Goal: Task Accomplishment & Management: Use online tool/utility

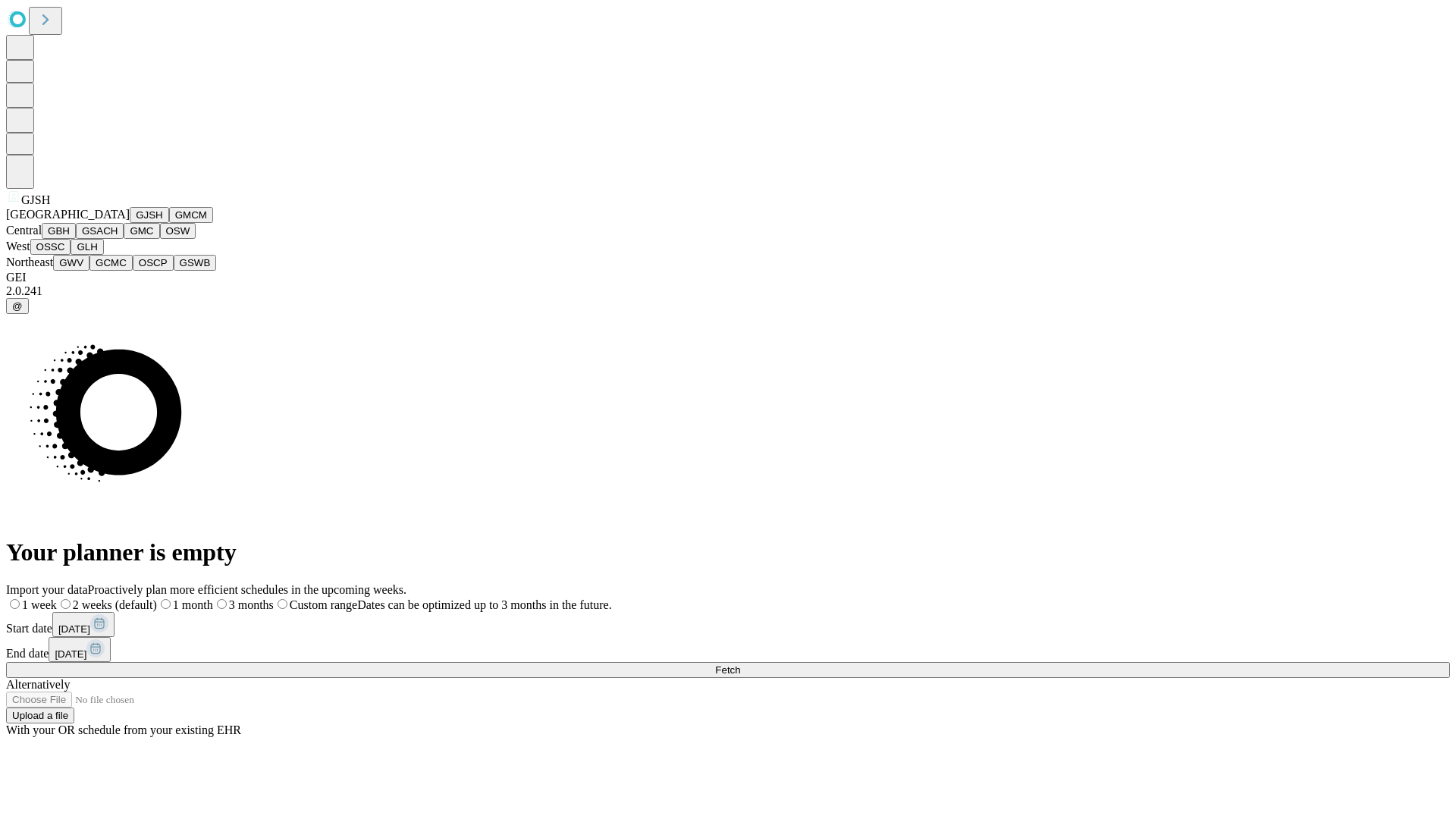
click at [130, 223] on button "GJSH" at bounding box center [149, 215] width 39 height 16
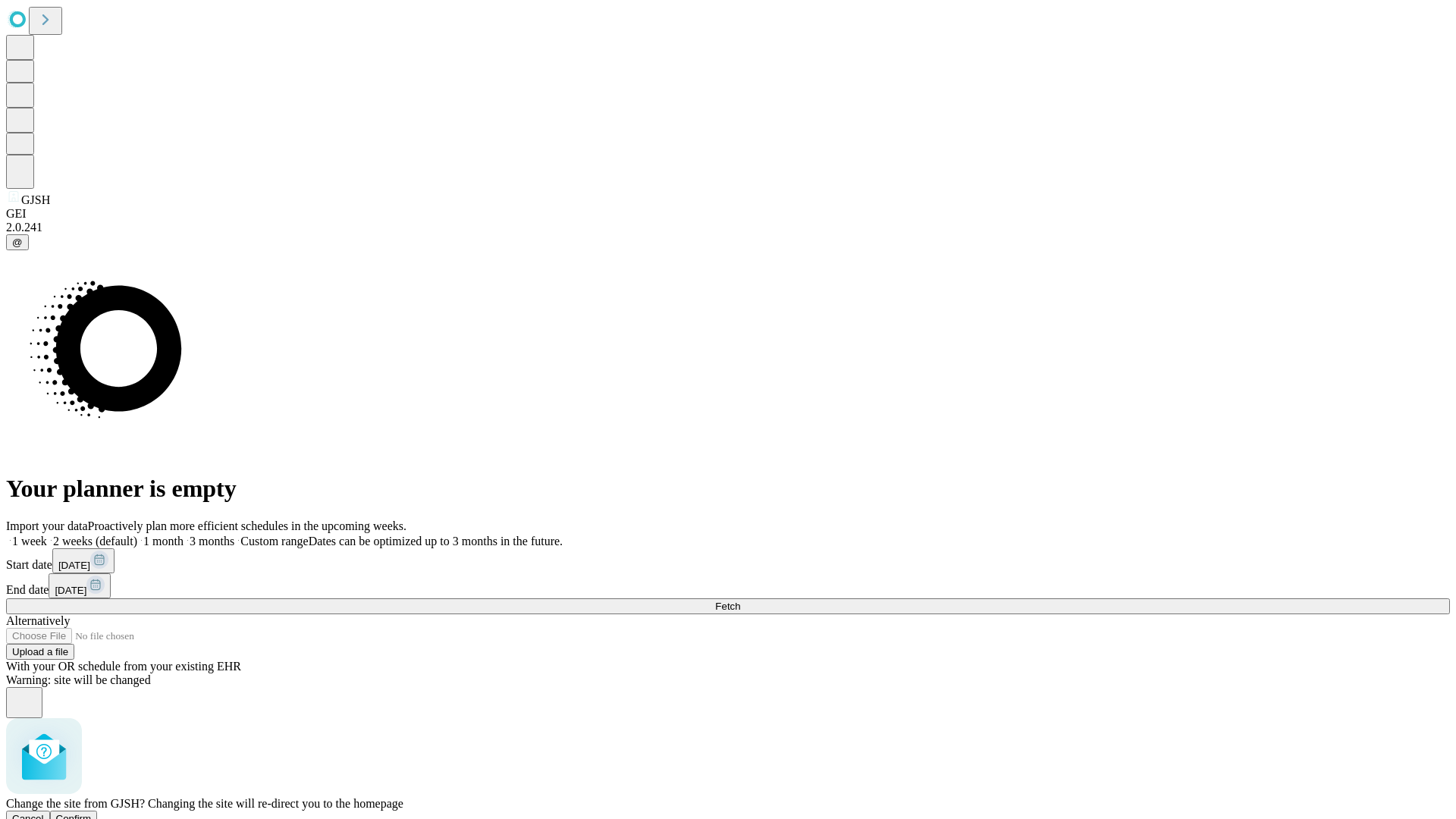
click at [92, 813] on span "Confirm" at bounding box center [74, 818] width 36 height 11
click at [138, 535] on label "2 weeks (default)" at bounding box center [92, 541] width 90 height 13
click at [740, 601] on span "Fetch" at bounding box center [728, 606] width 25 height 11
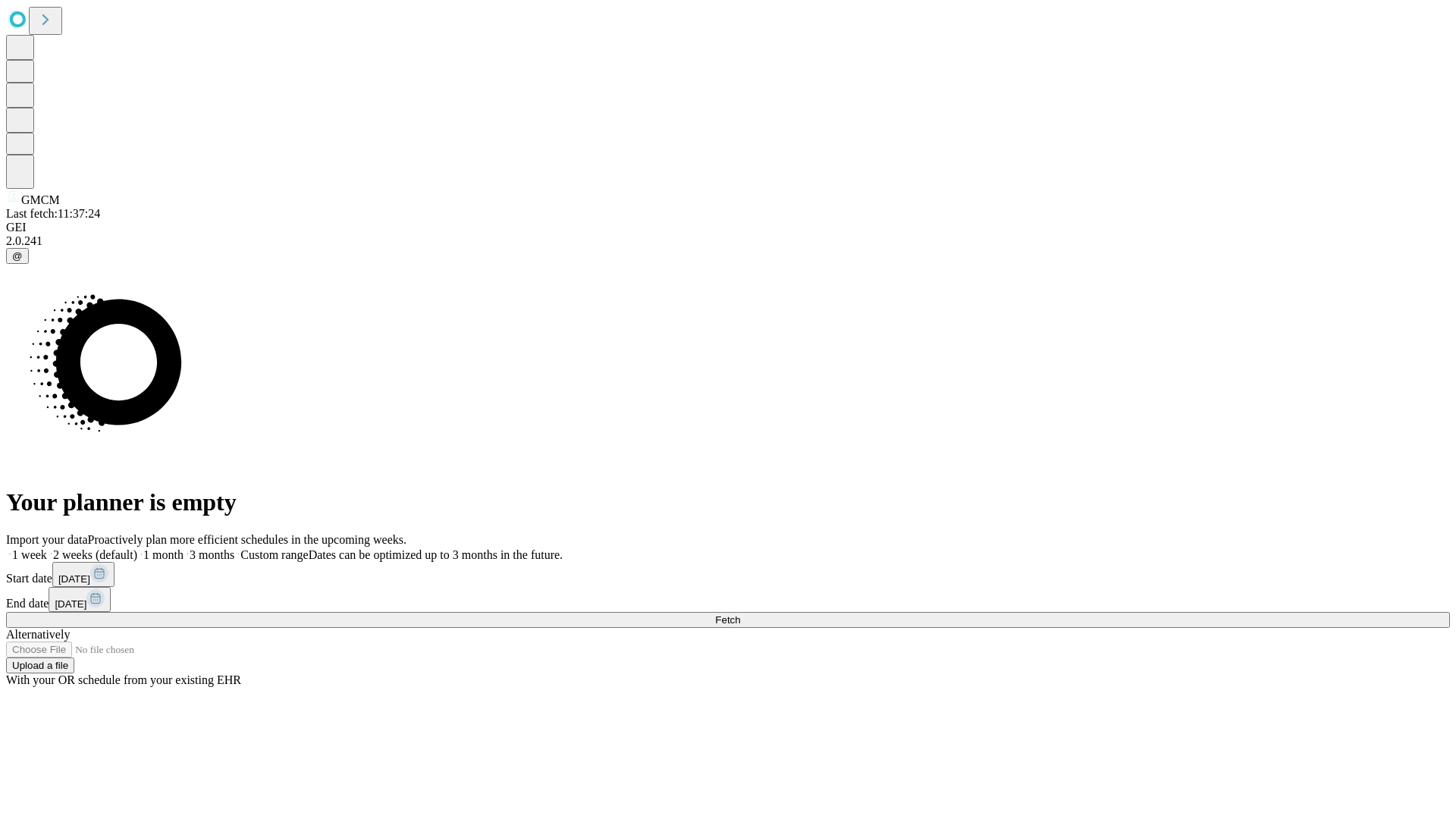
click at [138, 549] on label "2 weeks (default)" at bounding box center [92, 555] width 90 height 13
click at [740, 615] on span "Fetch" at bounding box center [728, 620] width 25 height 11
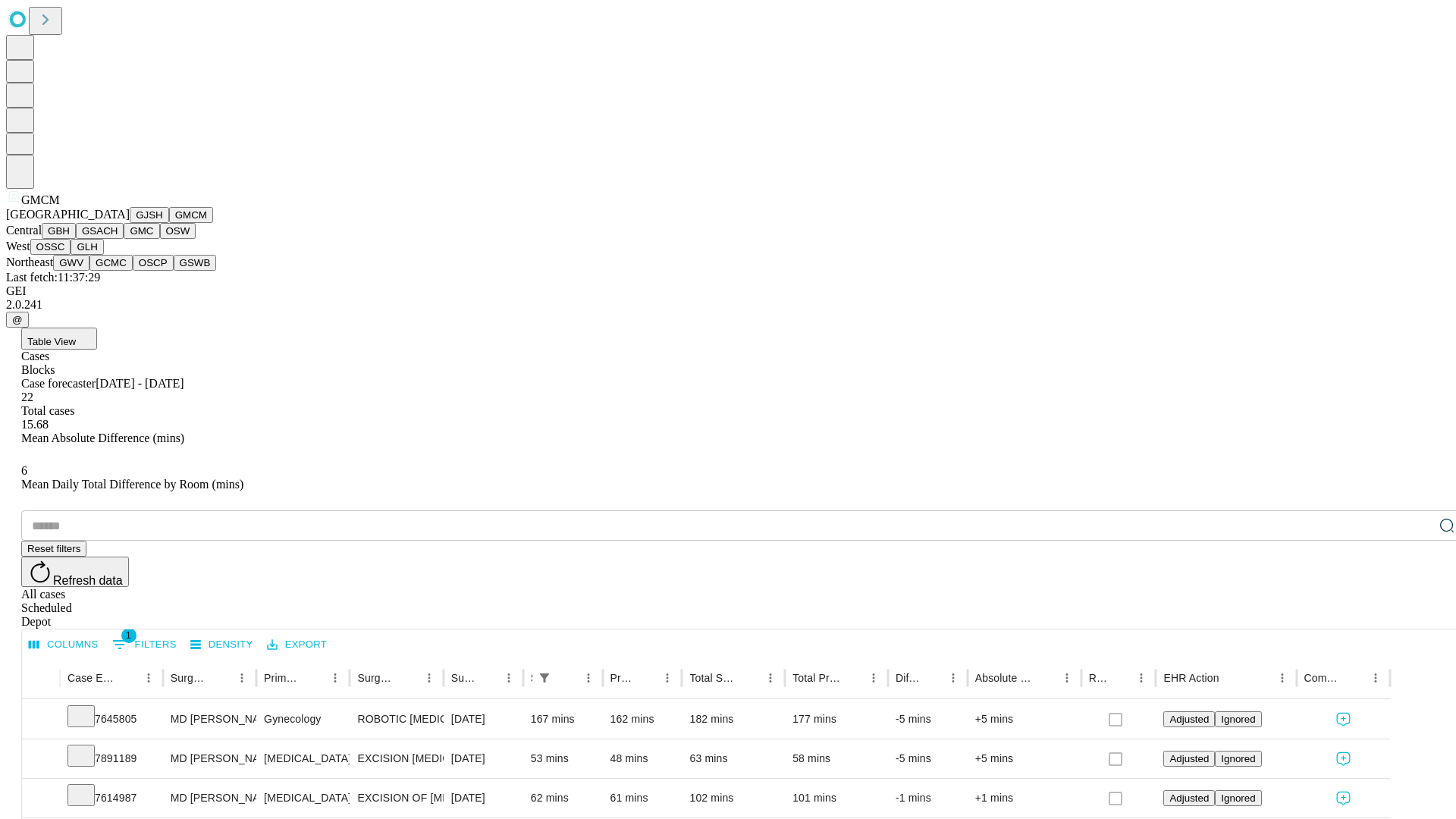
click at [76, 239] on button "GBH" at bounding box center [59, 231] width 34 height 16
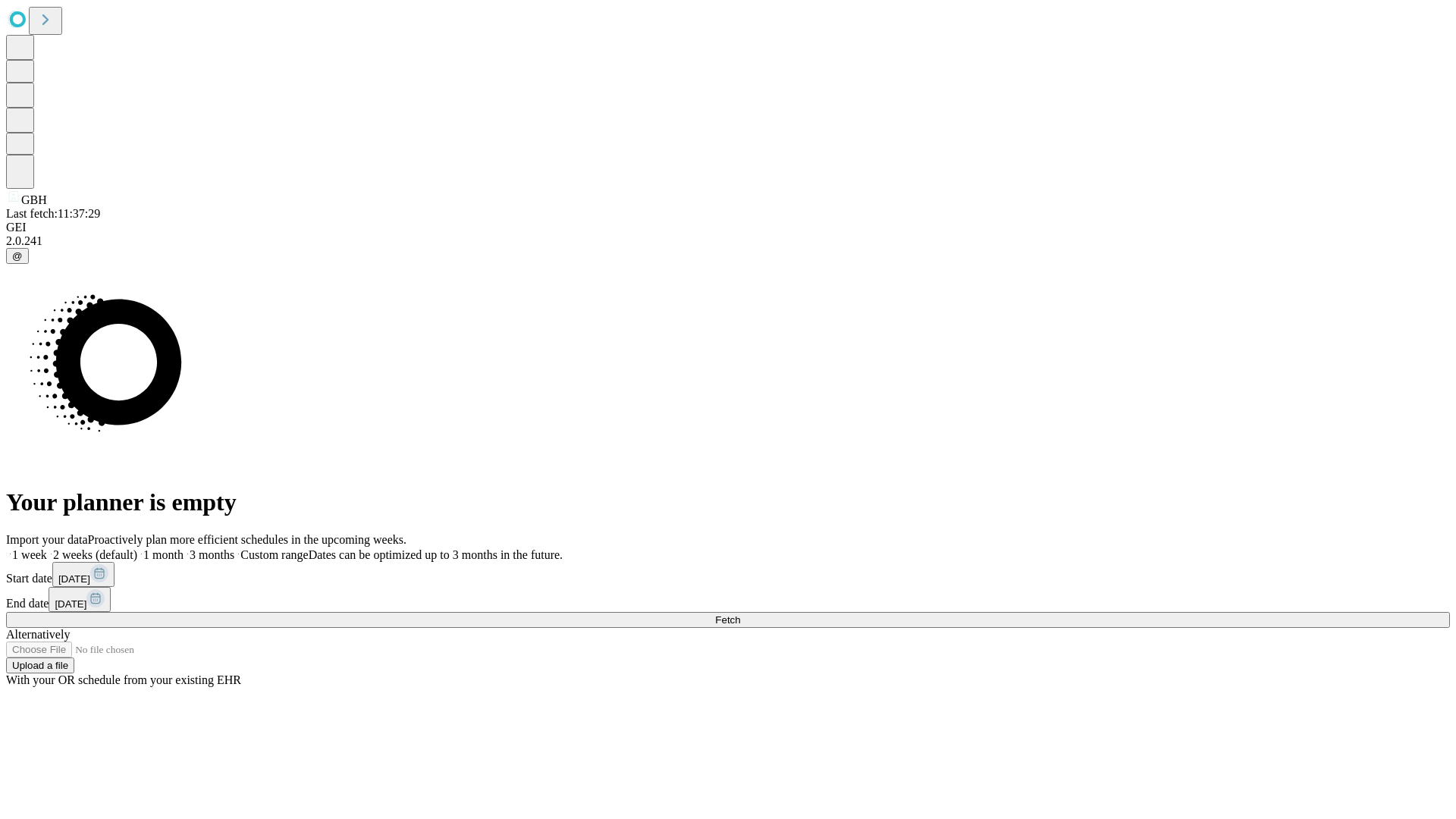
click at [138, 549] on label "2 weeks (default)" at bounding box center [92, 555] width 90 height 13
click at [740, 615] on span "Fetch" at bounding box center [728, 620] width 25 height 11
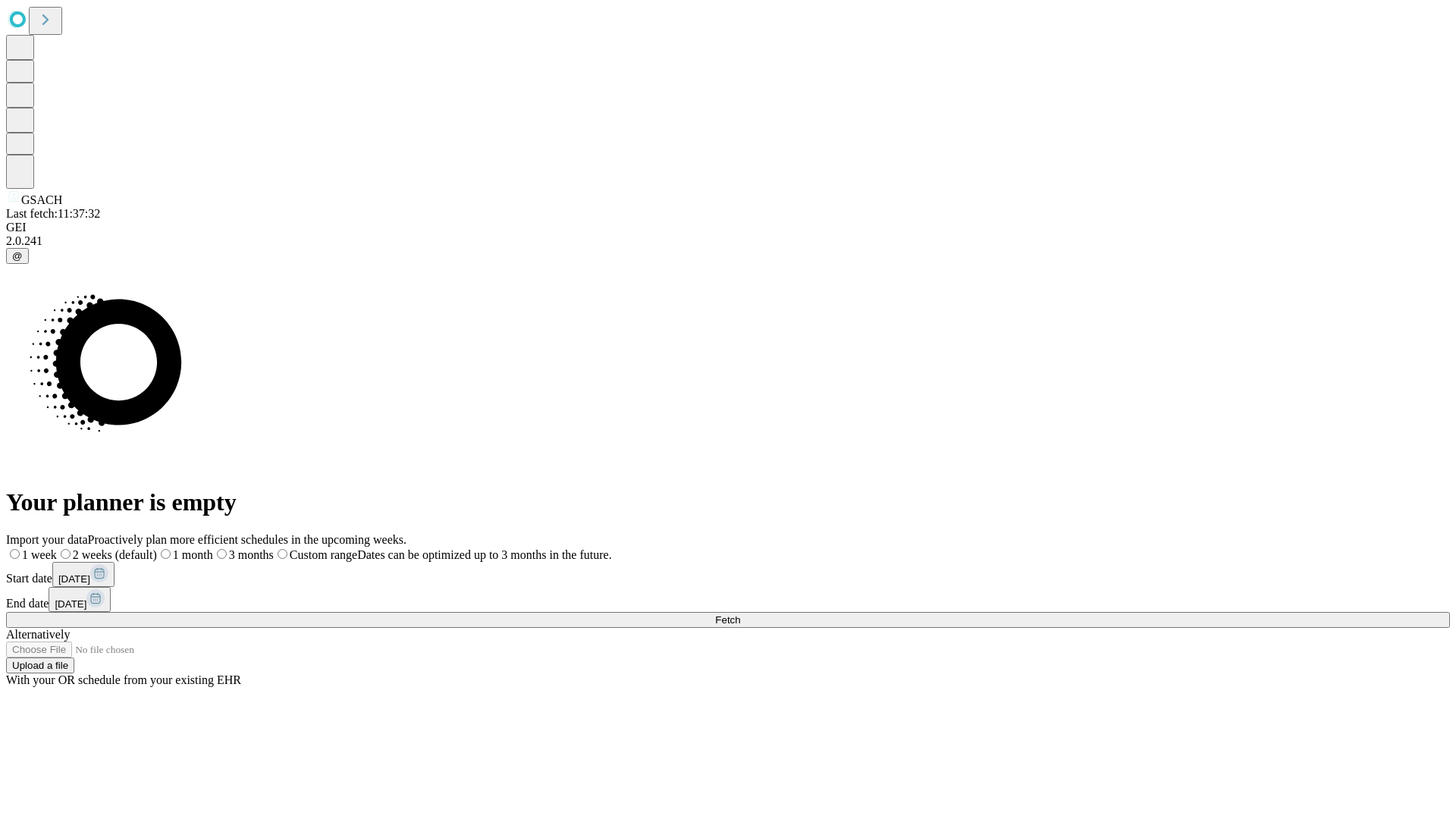
click at [157, 549] on label "2 weeks (default)" at bounding box center [107, 555] width 100 height 13
click at [740, 615] on span "Fetch" at bounding box center [728, 620] width 25 height 11
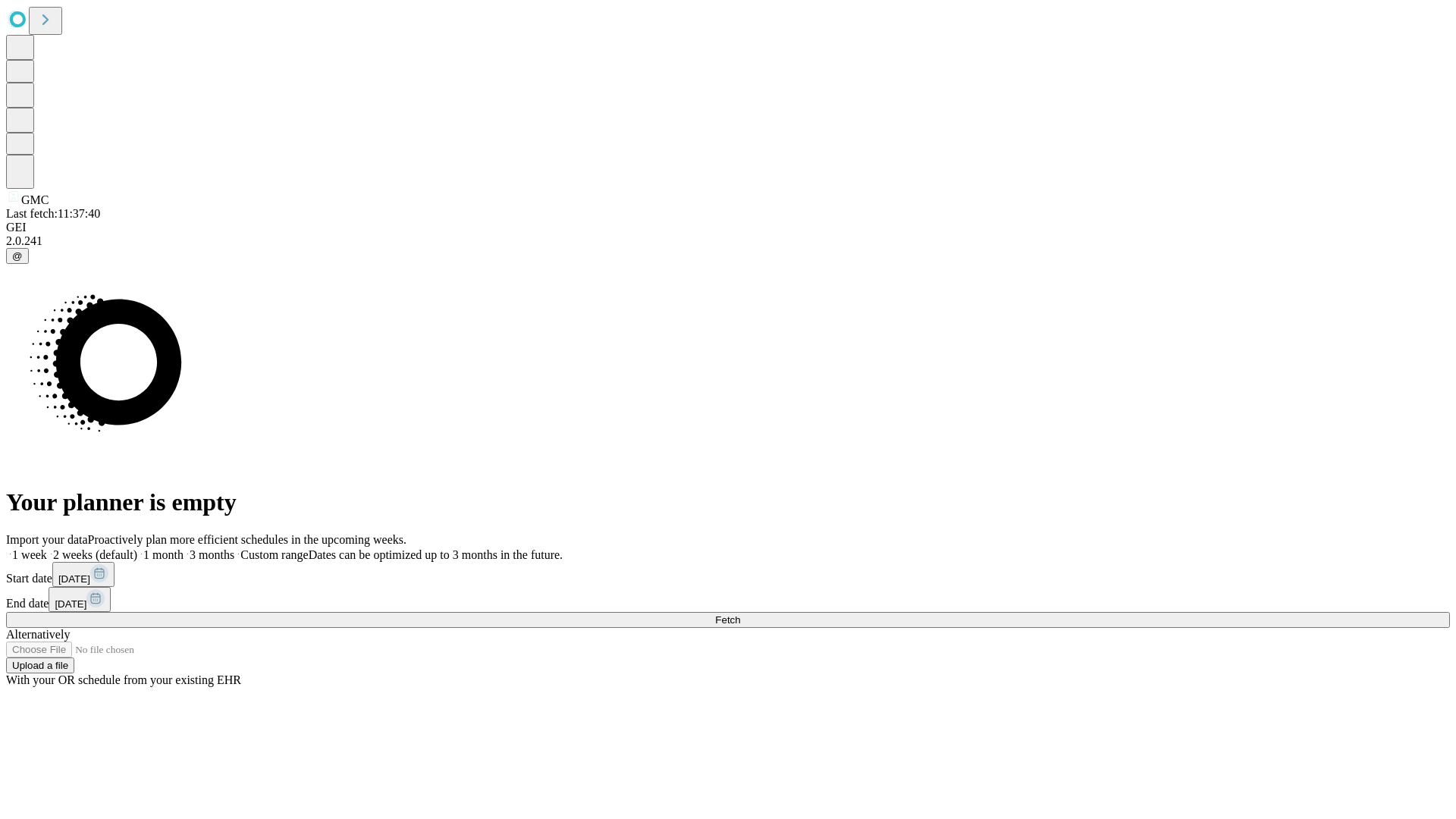
click at [740, 615] on span "Fetch" at bounding box center [728, 620] width 25 height 11
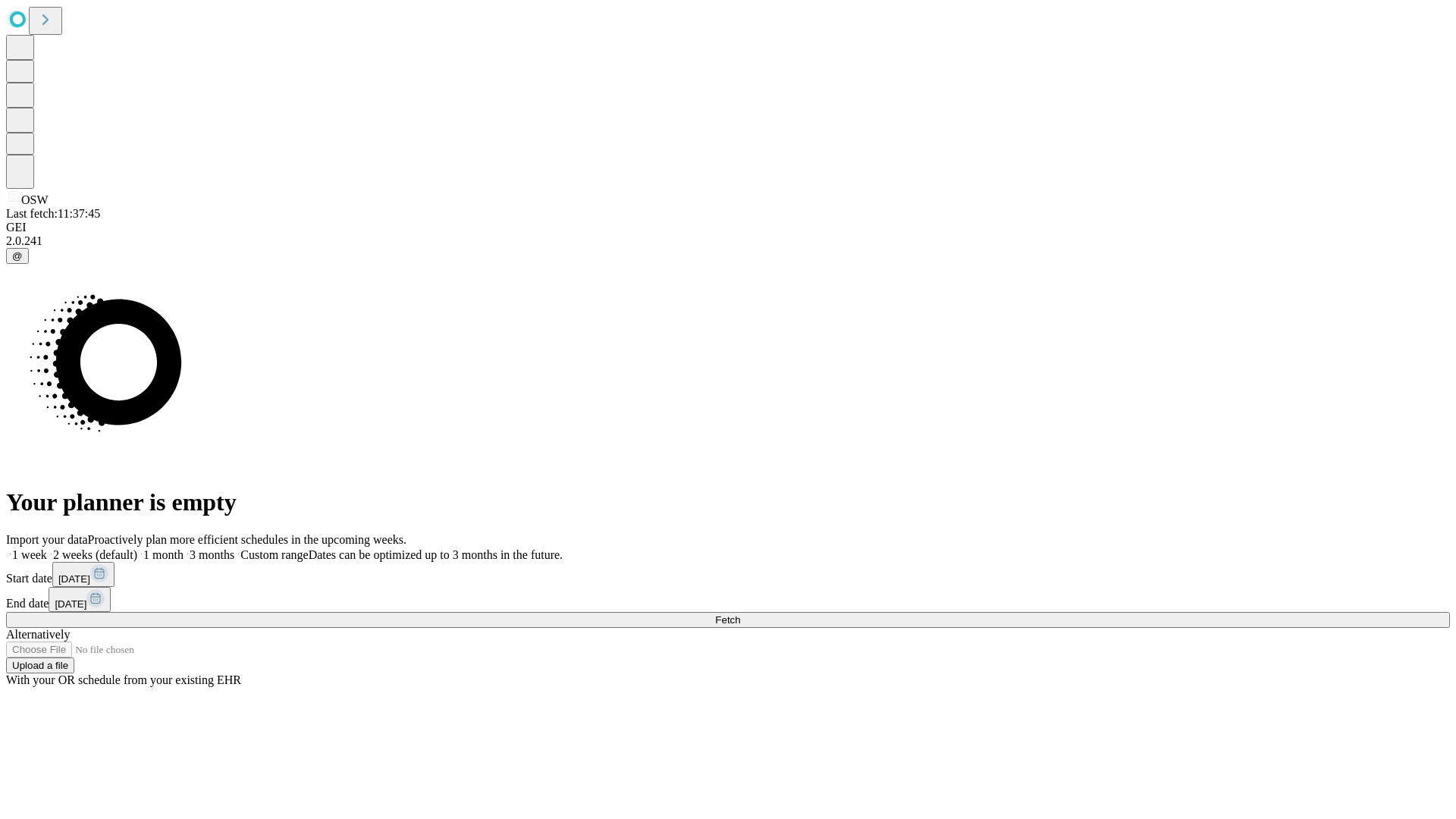
click at [138, 549] on label "2 weeks (default)" at bounding box center [92, 555] width 90 height 13
click at [740, 615] on span "Fetch" at bounding box center [728, 620] width 25 height 11
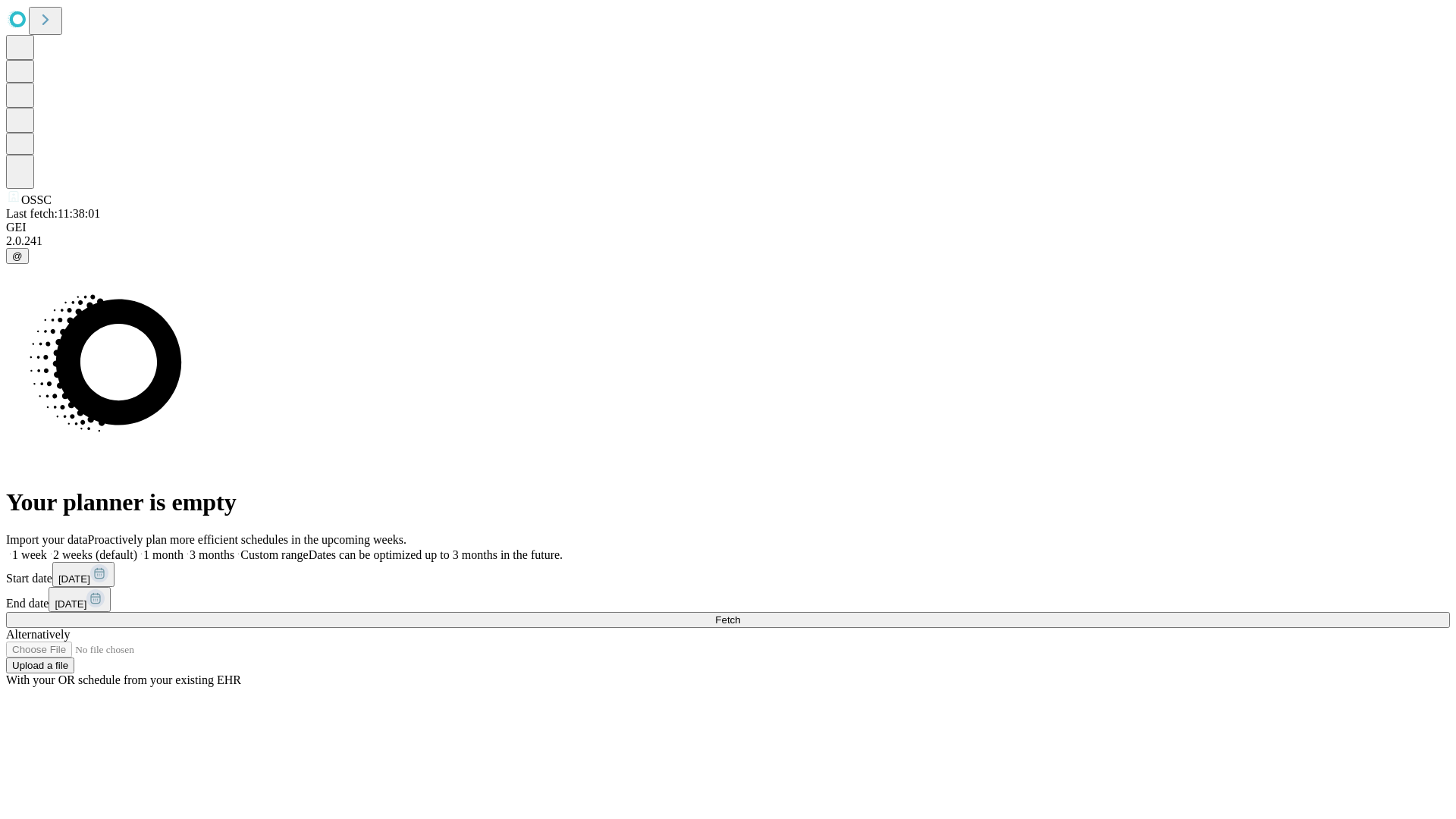
click at [138, 549] on label "2 weeks (default)" at bounding box center [92, 555] width 90 height 13
click at [740, 615] on span "Fetch" at bounding box center [728, 620] width 25 height 11
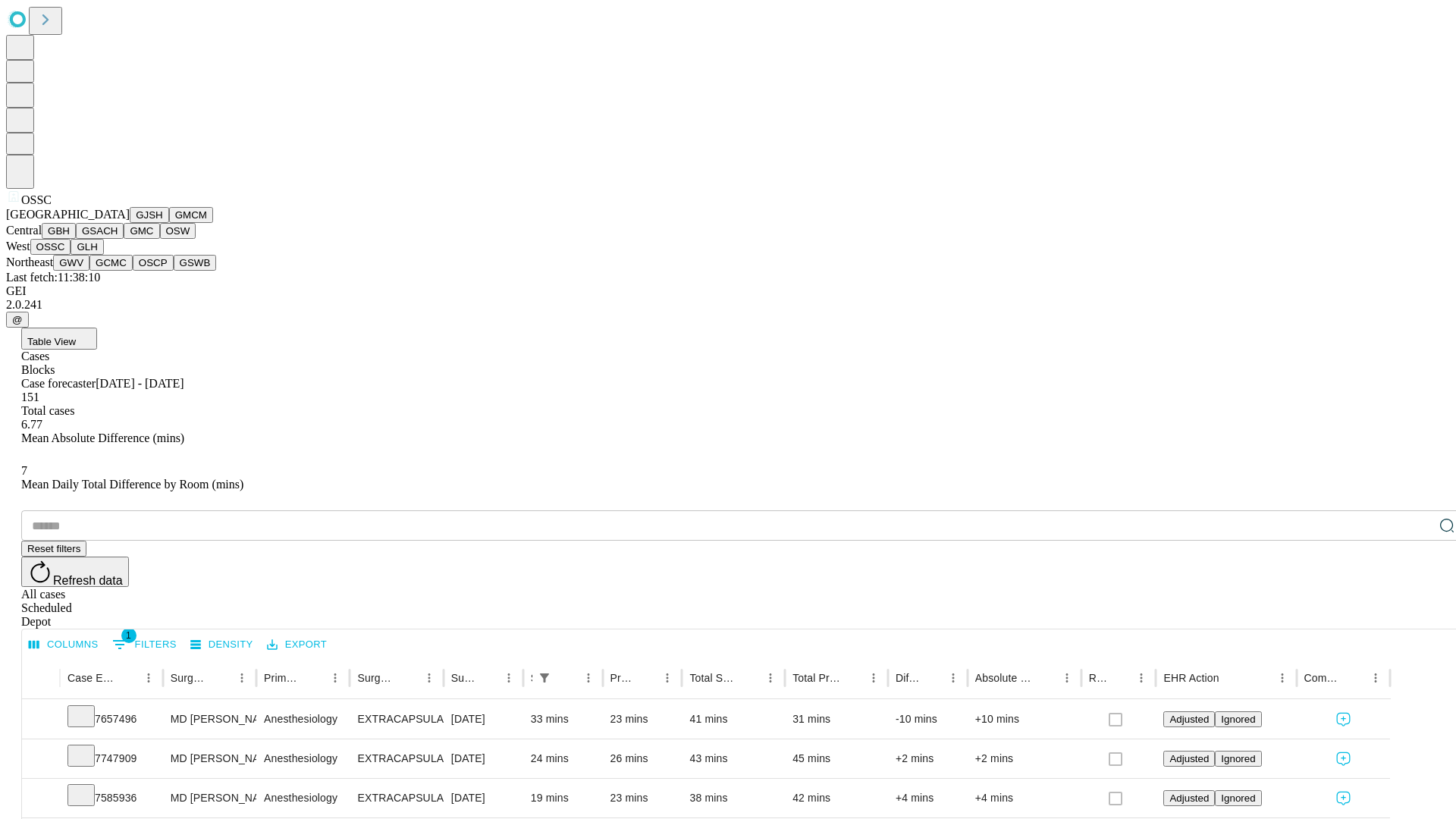
click at [103, 255] on button "GLH" at bounding box center [86, 247] width 32 height 16
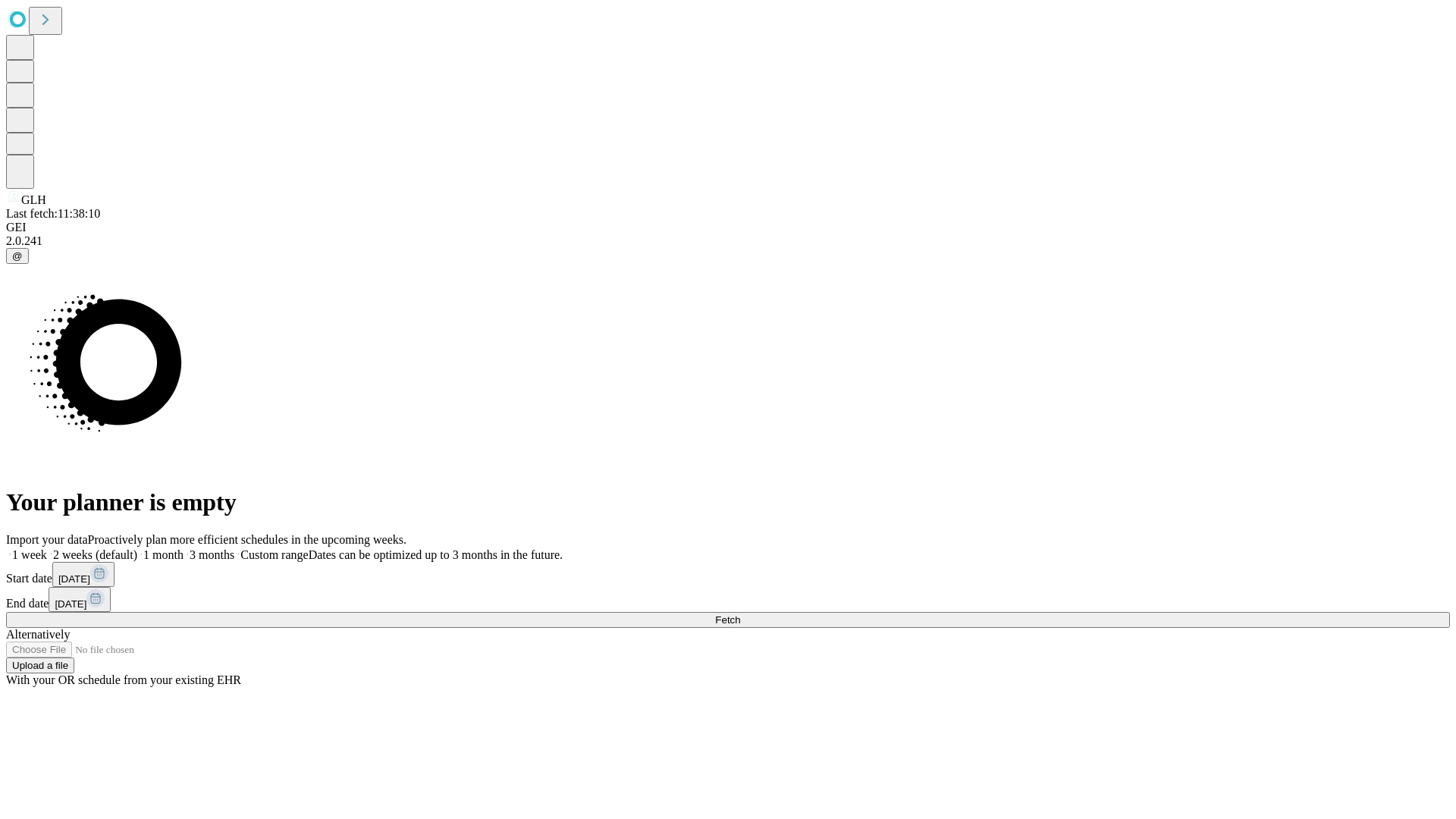
click at [138, 549] on label "2 weeks (default)" at bounding box center [92, 555] width 90 height 13
click at [740, 615] on span "Fetch" at bounding box center [728, 620] width 25 height 11
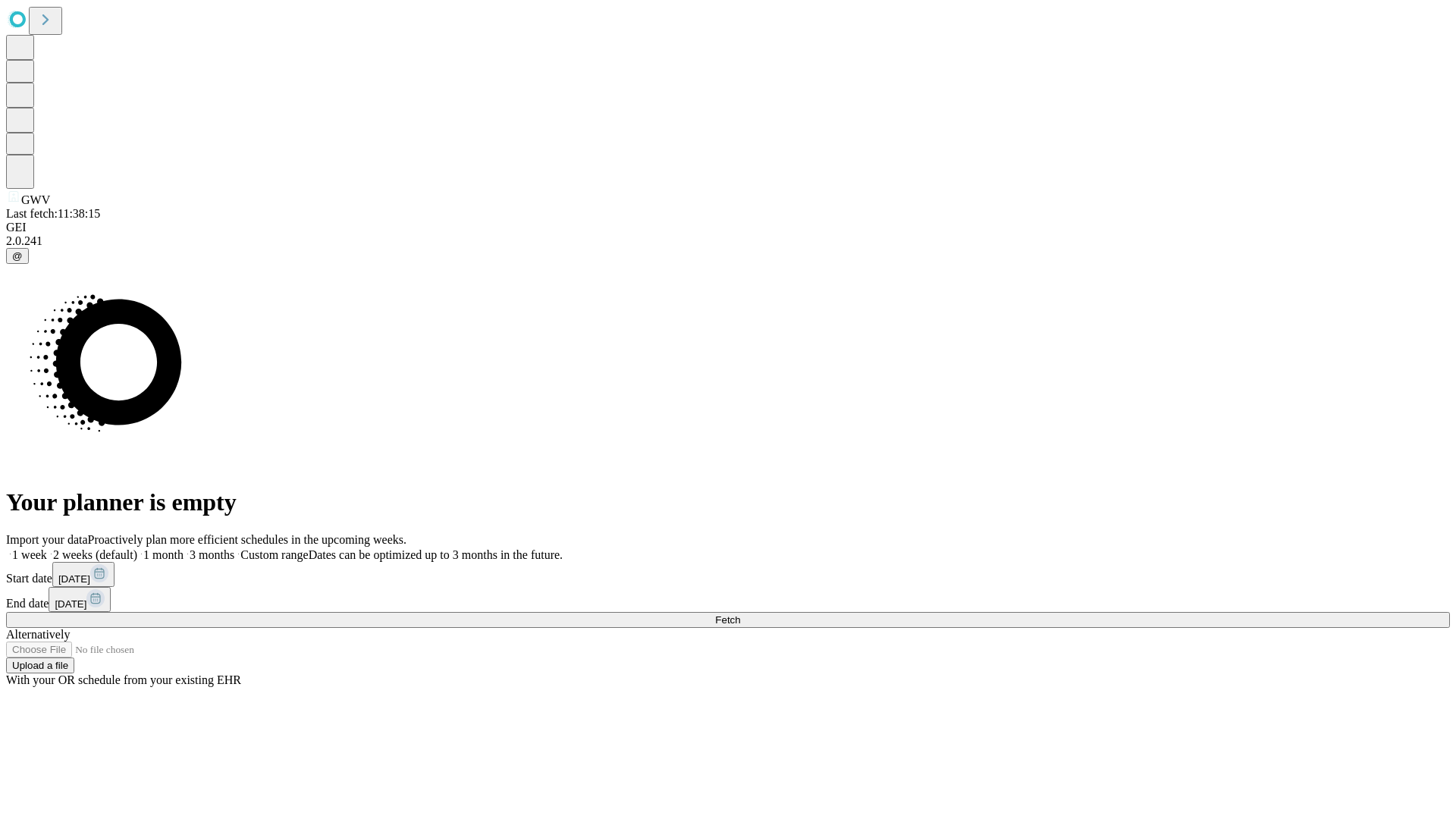
click at [138, 549] on label "2 weeks (default)" at bounding box center [92, 555] width 90 height 13
click at [740, 615] on span "Fetch" at bounding box center [728, 620] width 25 height 11
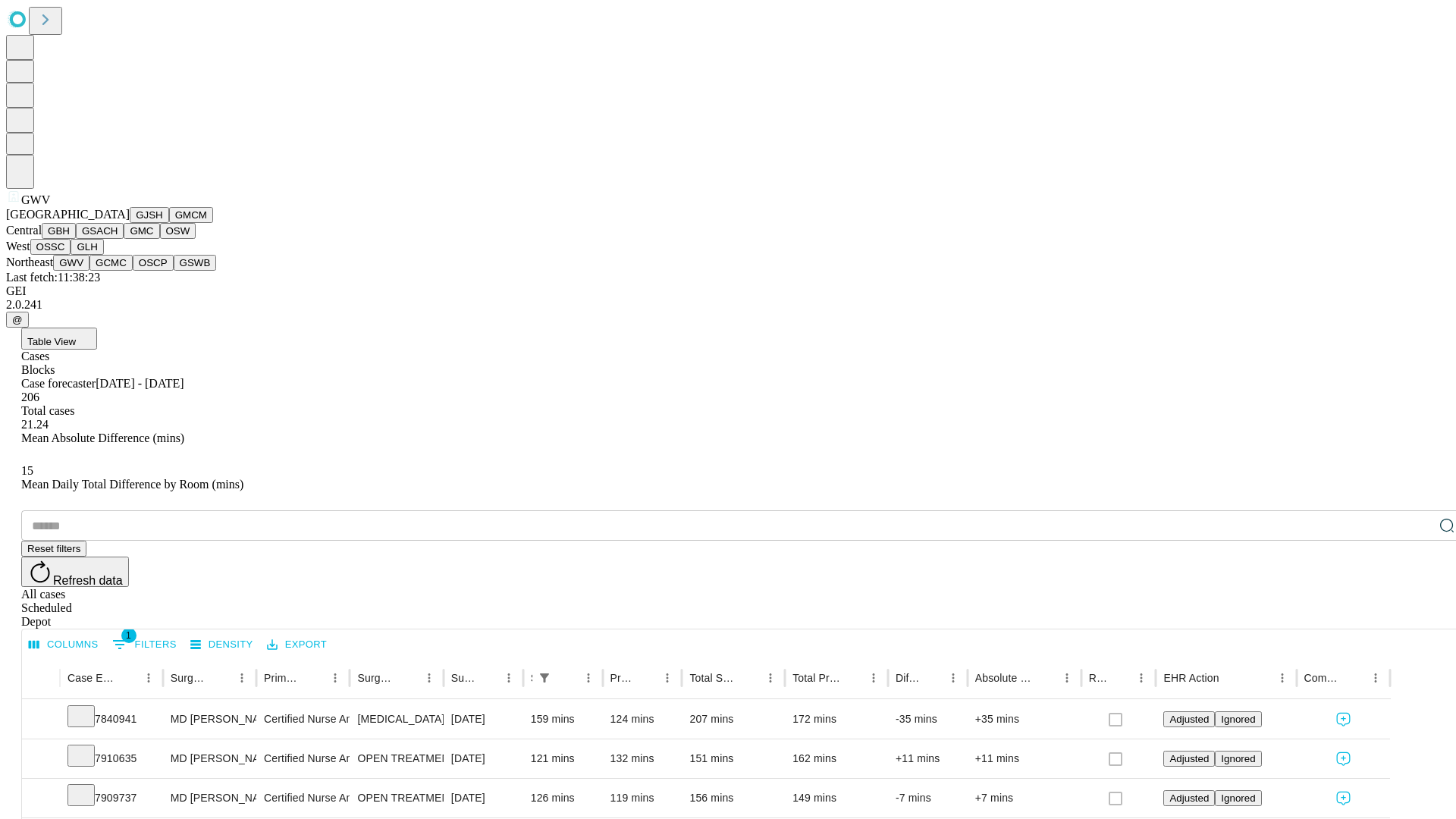
click at [117, 271] on button "GCMC" at bounding box center [110, 263] width 43 height 16
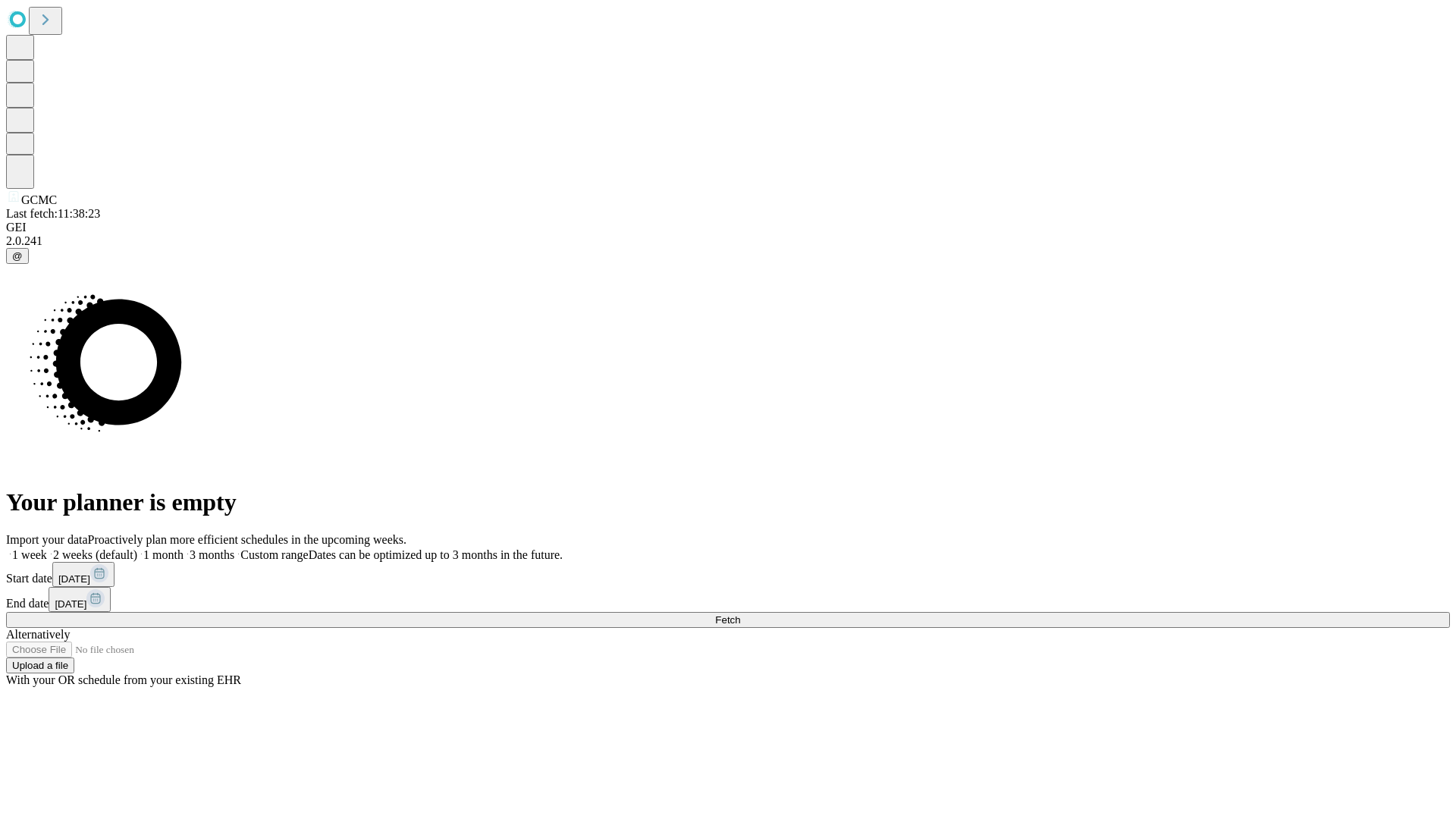
click at [138, 549] on label "2 weeks (default)" at bounding box center [92, 555] width 90 height 13
click at [740, 615] on span "Fetch" at bounding box center [728, 620] width 25 height 11
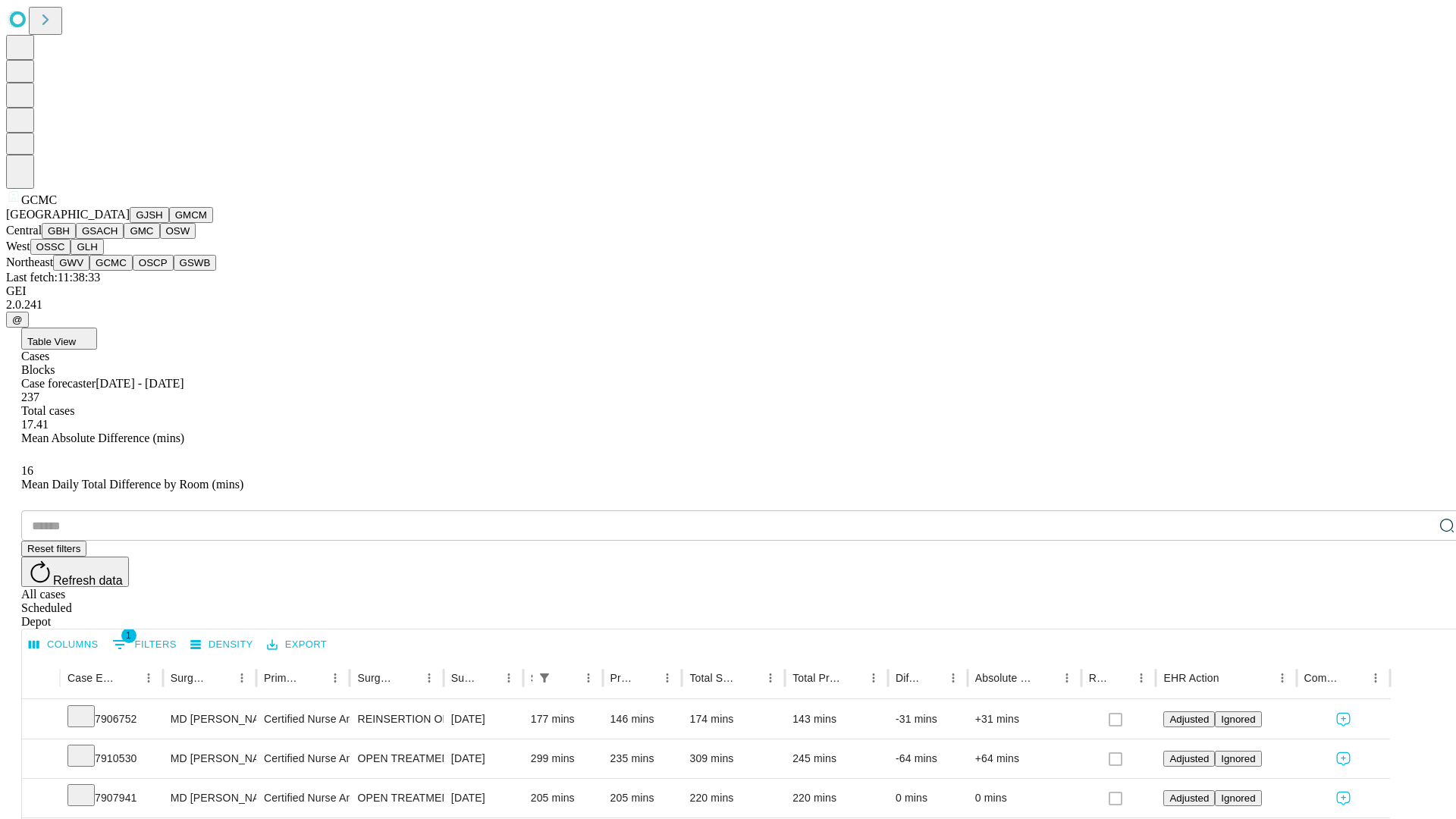
click at [132, 271] on button "OSCP" at bounding box center [153, 263] width 41 height 16
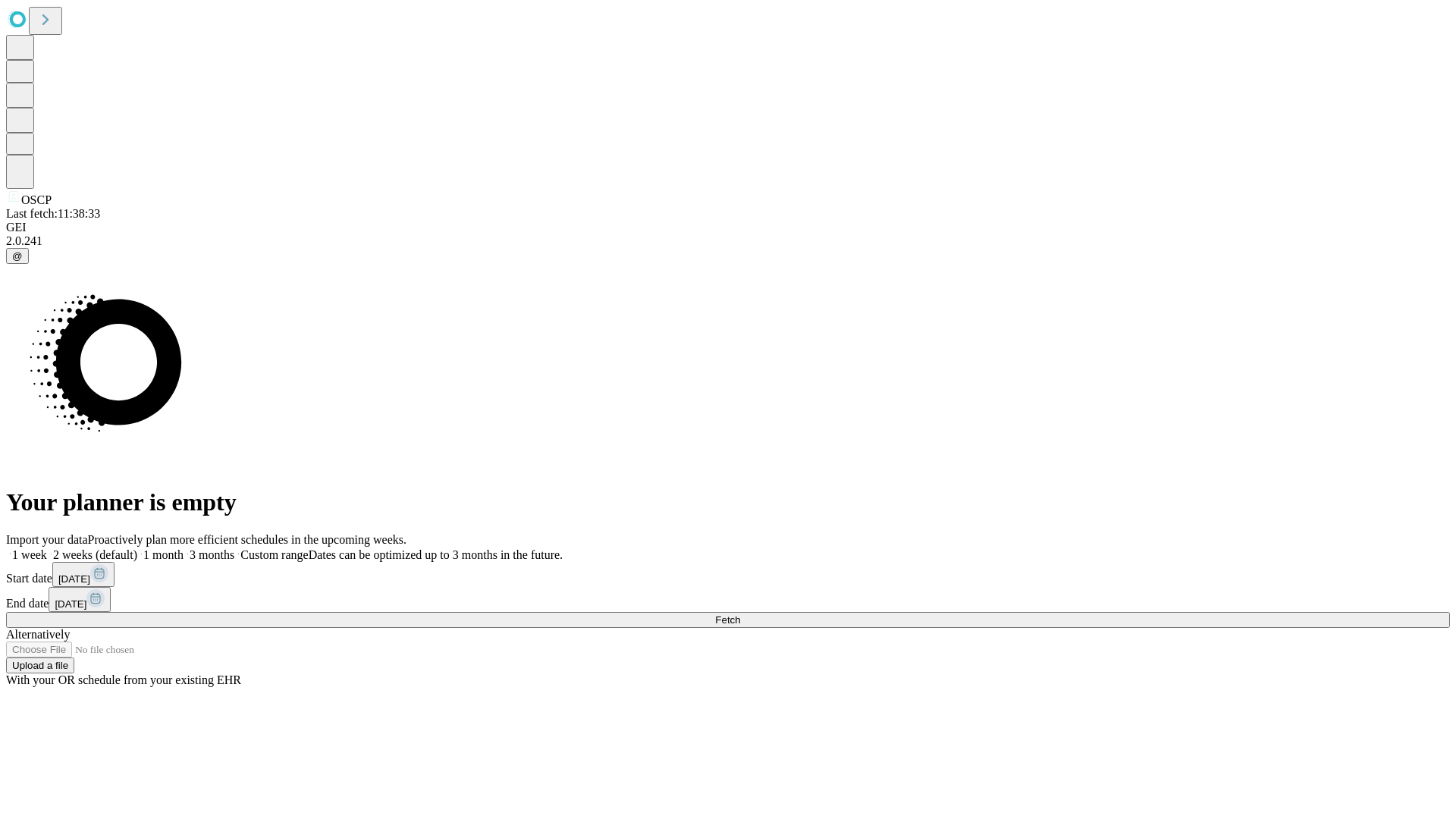
click at [740, 615] on span "Fetch" at bounding box center [728, 620] width 25 height 11
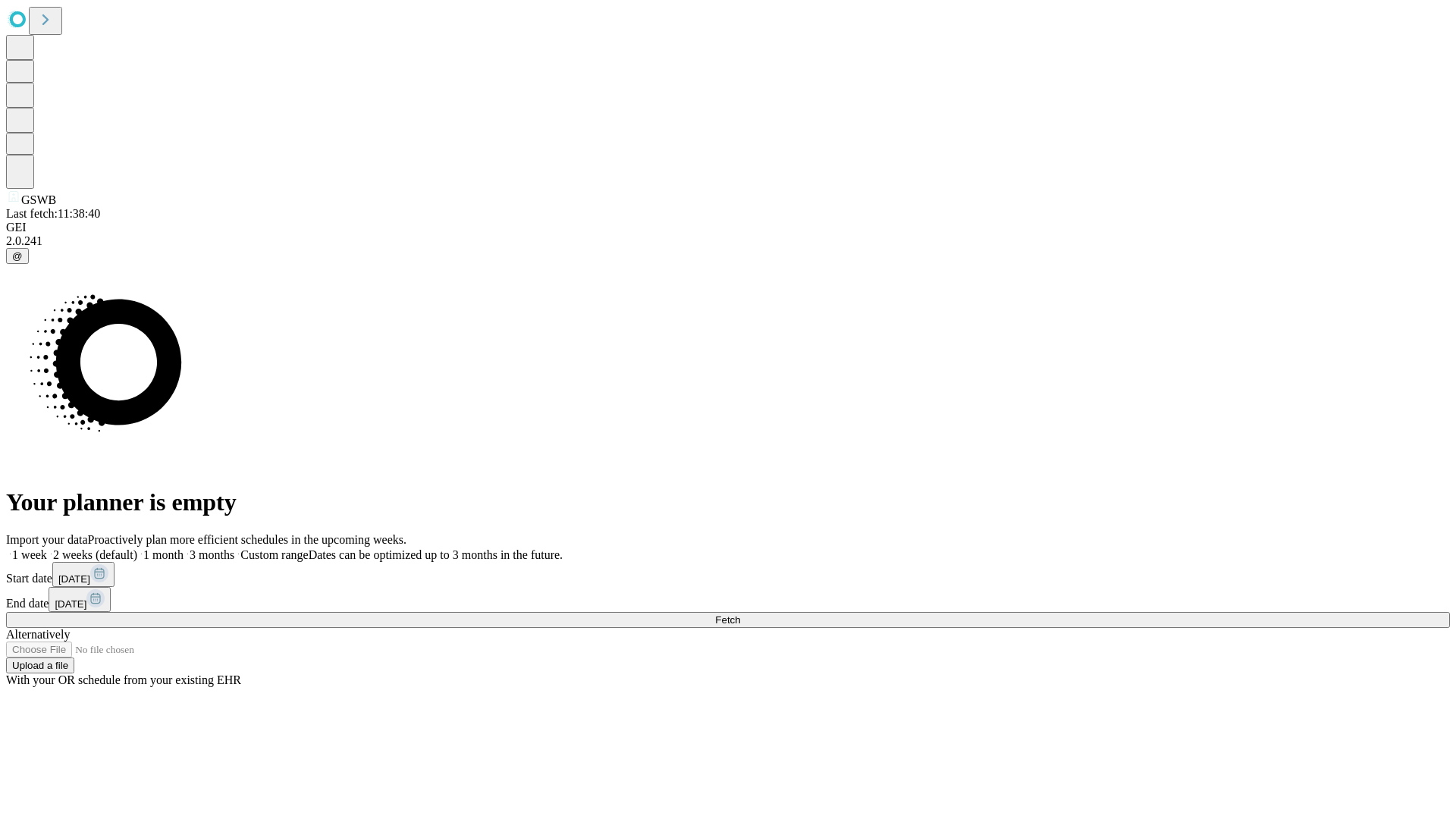
click at [138, 549] on label "2 weeks (default)" at bounding box center [92, 555] width 90 height 13
click at [740, 615] on span "Fetch" at bounding box center [728, 620] width 25 height 11
